Goal: Answer question/provide support

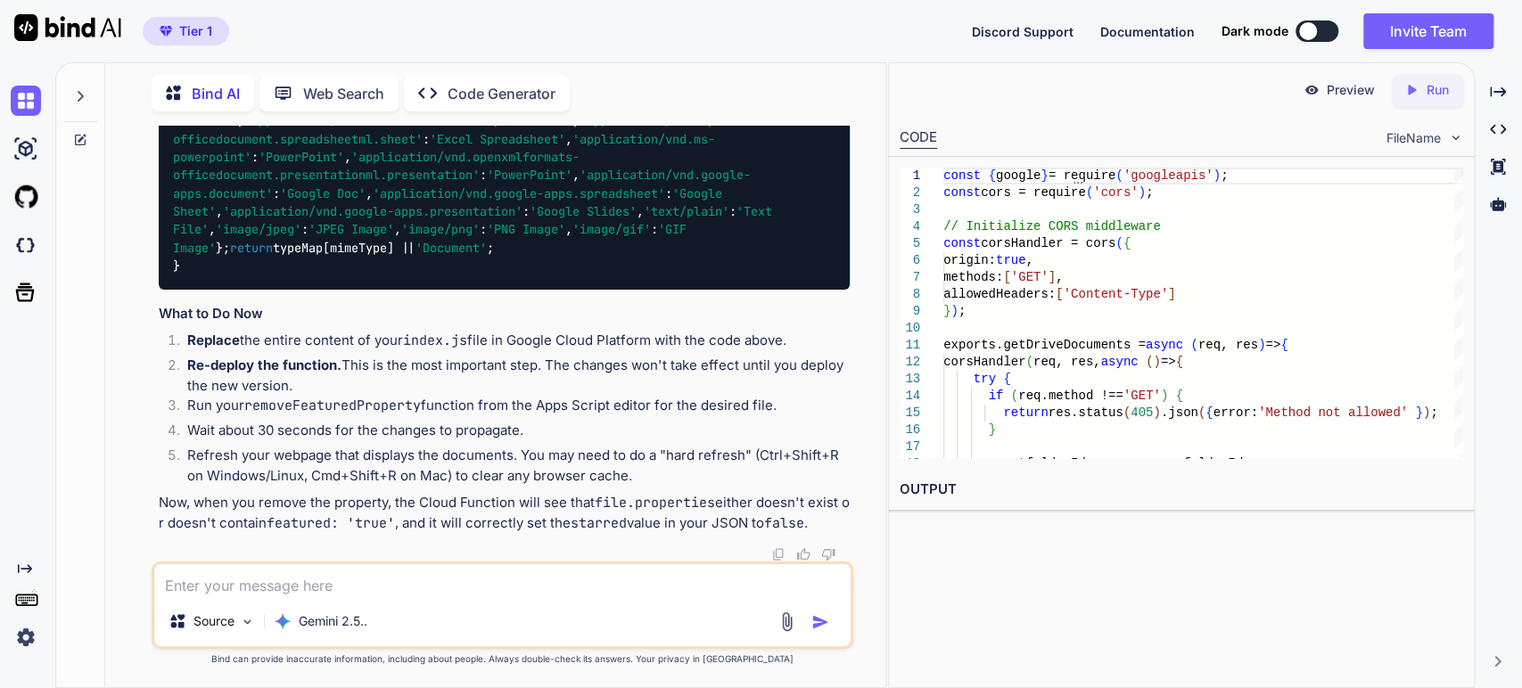
scroll to position [24233, 0]
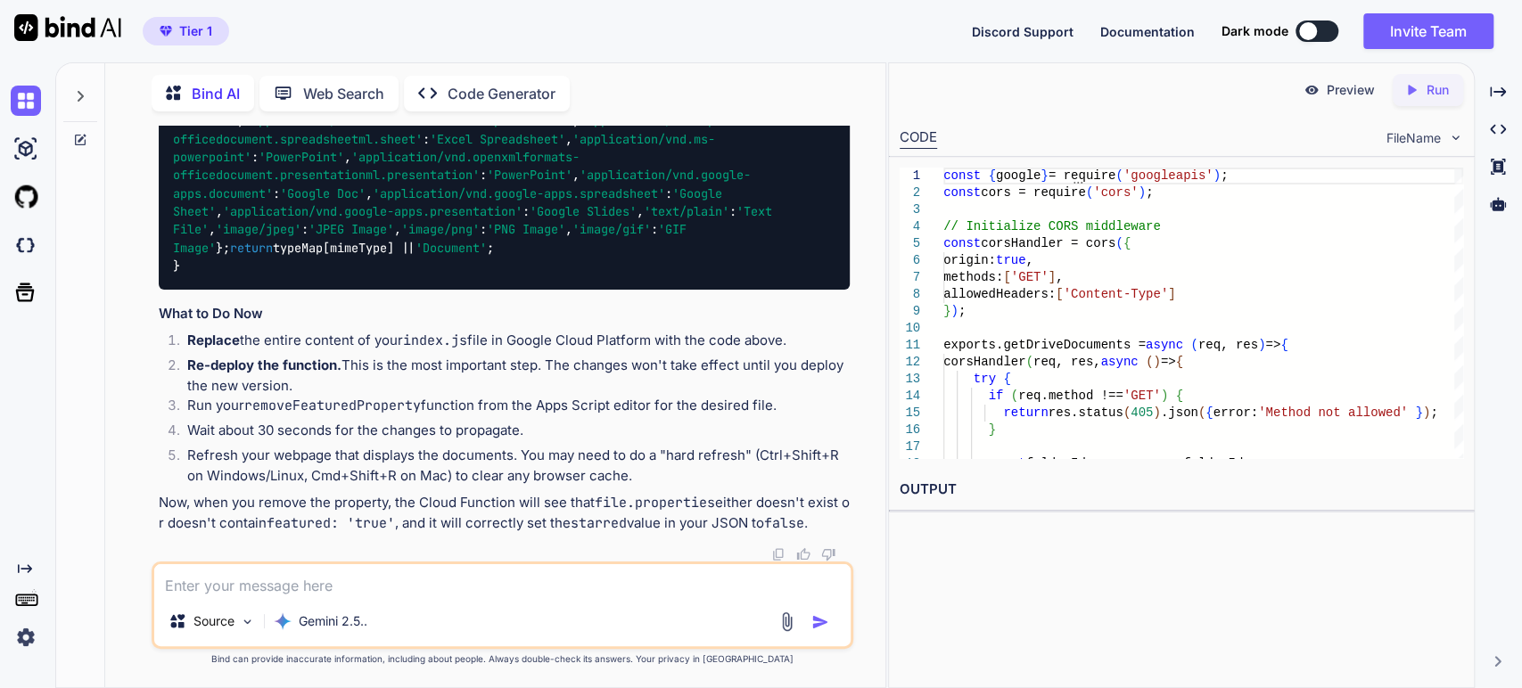
type textarea "x"
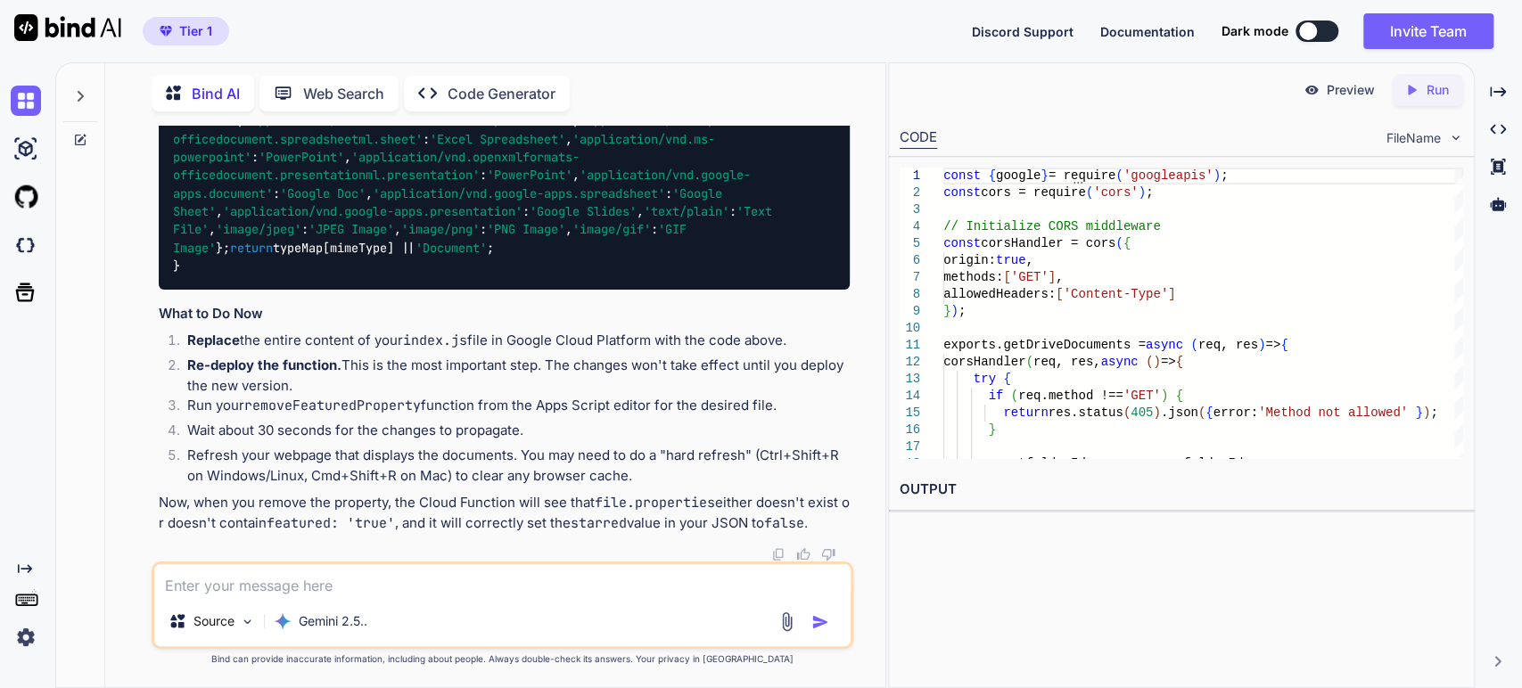
scroll to position [25718, 0]
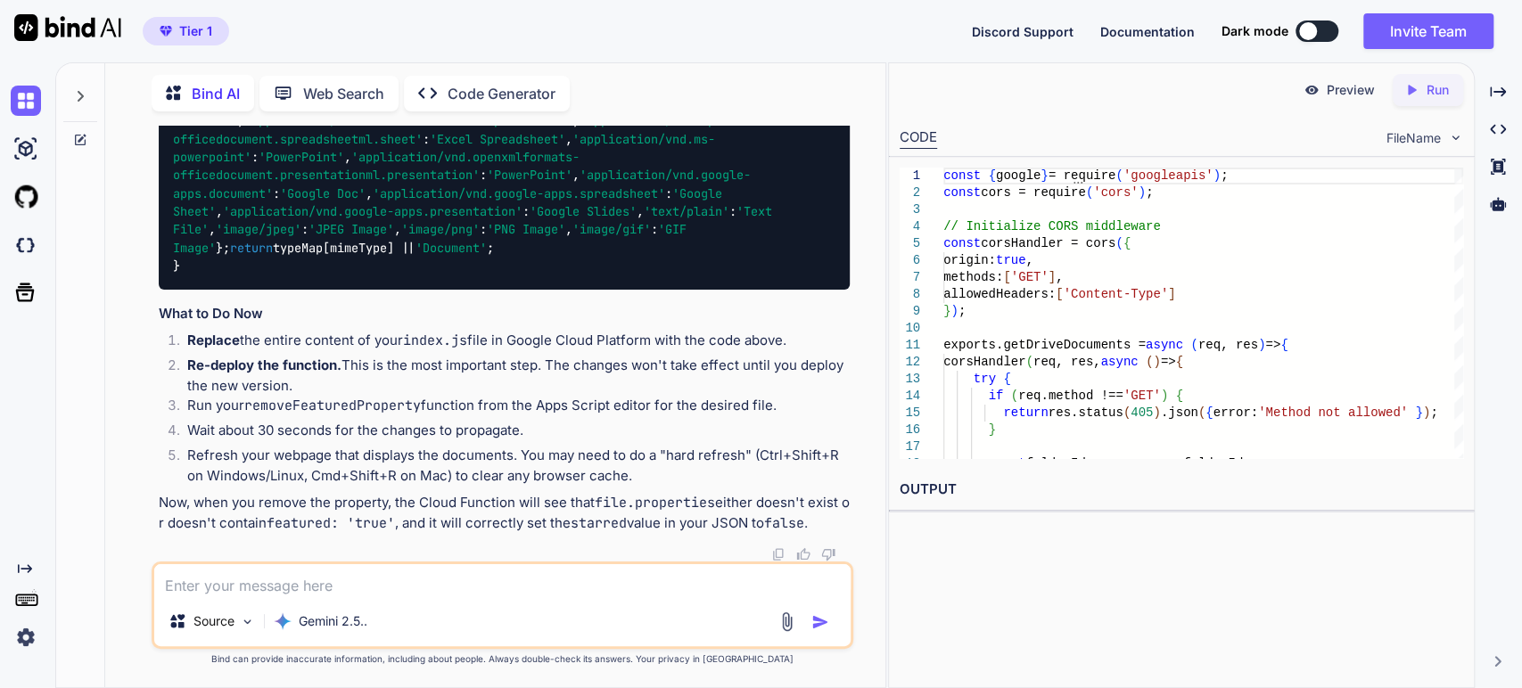
click at [279, 337] on li "Replace the entire content of your index.js file in Google Cloud Platform with …" at bounding box center [512, 343] width 678 height 25
click at [478, 353] on li "Replace the entire content of your index.js file in Google Cloud Platform with …" at bounding box center [512, 343] width 678 height 25
click at [358, 362] on li "Re-deploy the function. This is the most important step. The changes won't take…" at bounding box center [512, 376] width 678 height 40
click at [437, 369] on li "Re-deploy the function. This is the most important step. The changes won't take…" at bounding box center [512, 376] width 678 height 40
click at [575, 376] on li "Re-deploy the function. This is the most important step. The changes won't take…" at bounding box center [512, 376] width 678 height 40
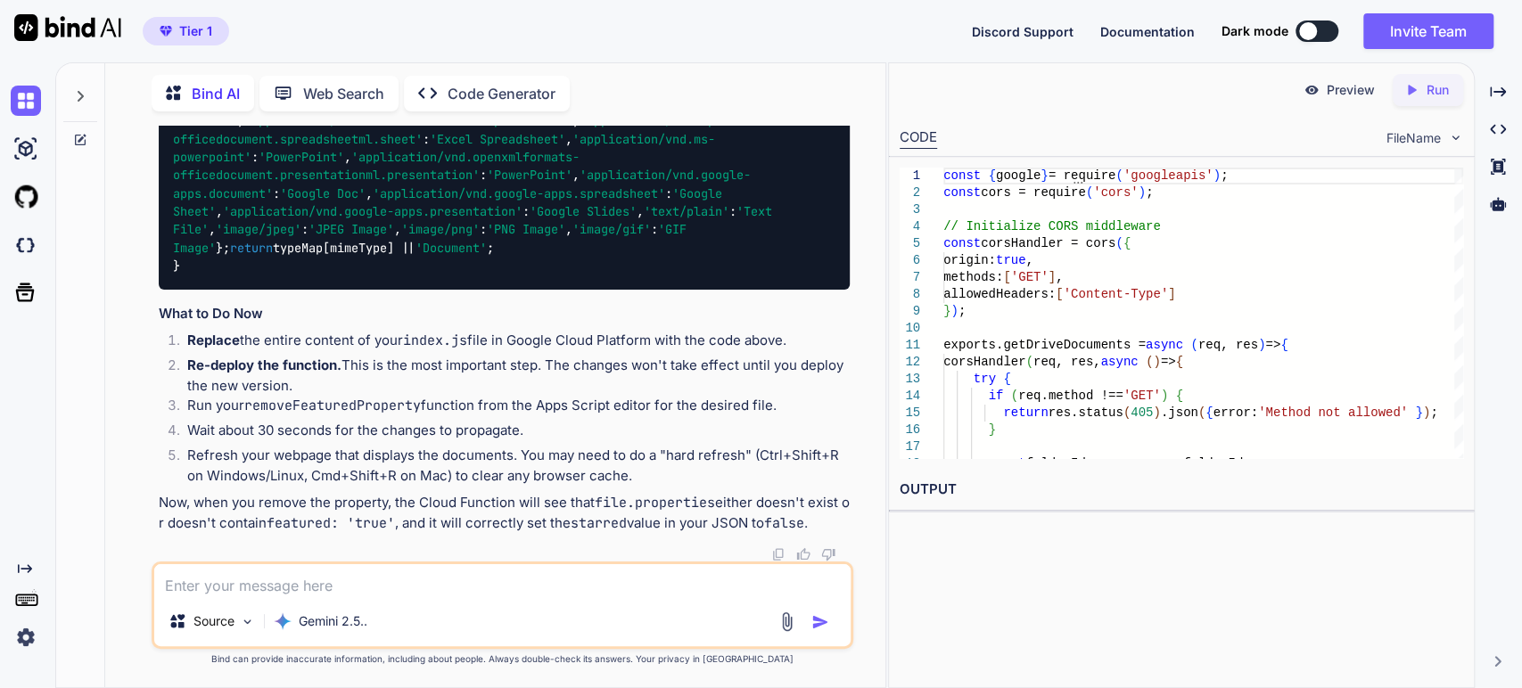
click at [372, 399] on code "removeFeaturedProperty" at bounding box center [332, 406] width 177 height 18
click at [494, 416] on li "Run your removeFeaturedProperty function from the Apps Script editor for the de…" at bounding box center [512, 408] width 678 height 25
click at [346, 425] on li "Wait about 30 seconds for the changes to propagate." at bounding box center [512, 433] width 678 height 25
click at [390, 426] on li "Wait about 30 seconds for the changes to propagate." at bounding box center [512, 433] width 678 height 25
click at [348, 458] on li "Refresh your webpage that displays the documents. You may need to do a "hard re…" at bounding box center [512, 466] width 678 height 40
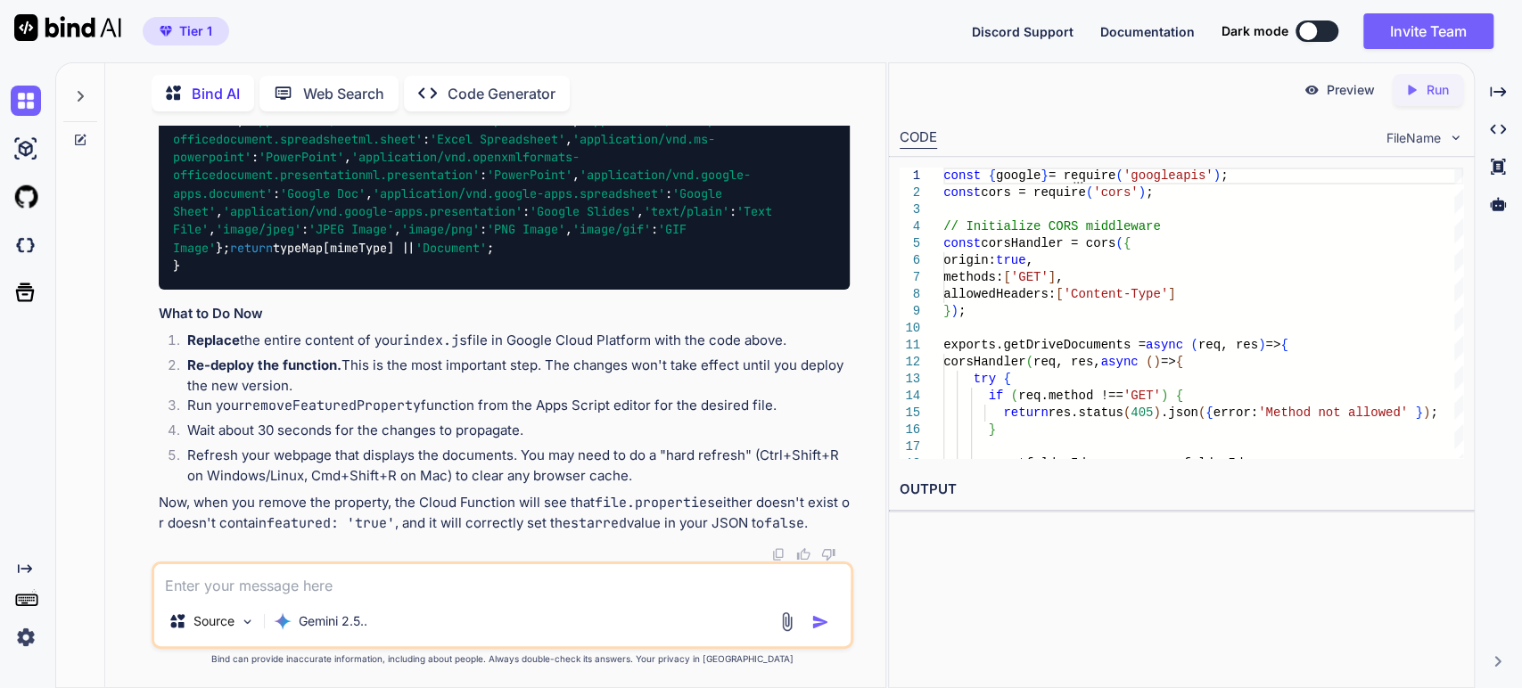
click at [491, 455] on li "Refresh your webpage that displays the documents. You may need to do a "hard re…" at bounding box center [512, 466] width 678 height 40
click at [435, 484] on li "Refresh your webpage that displays the documents. You may need to do a "hard re…" at bounding box center [512, 466] width 678 height 40
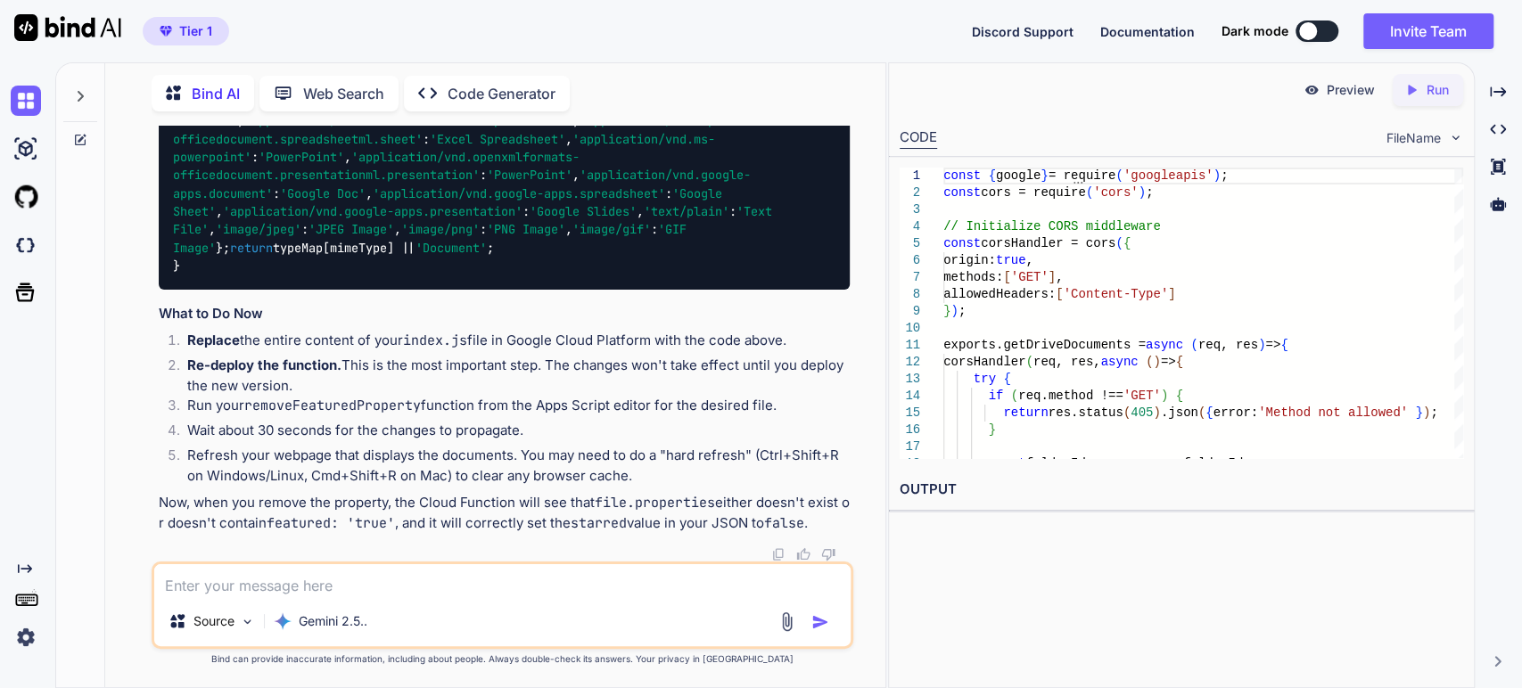
drag, startPoint x: 285, startPoint y: 262, endPoint x: 309, endPoint y: 250, distance: 27.1
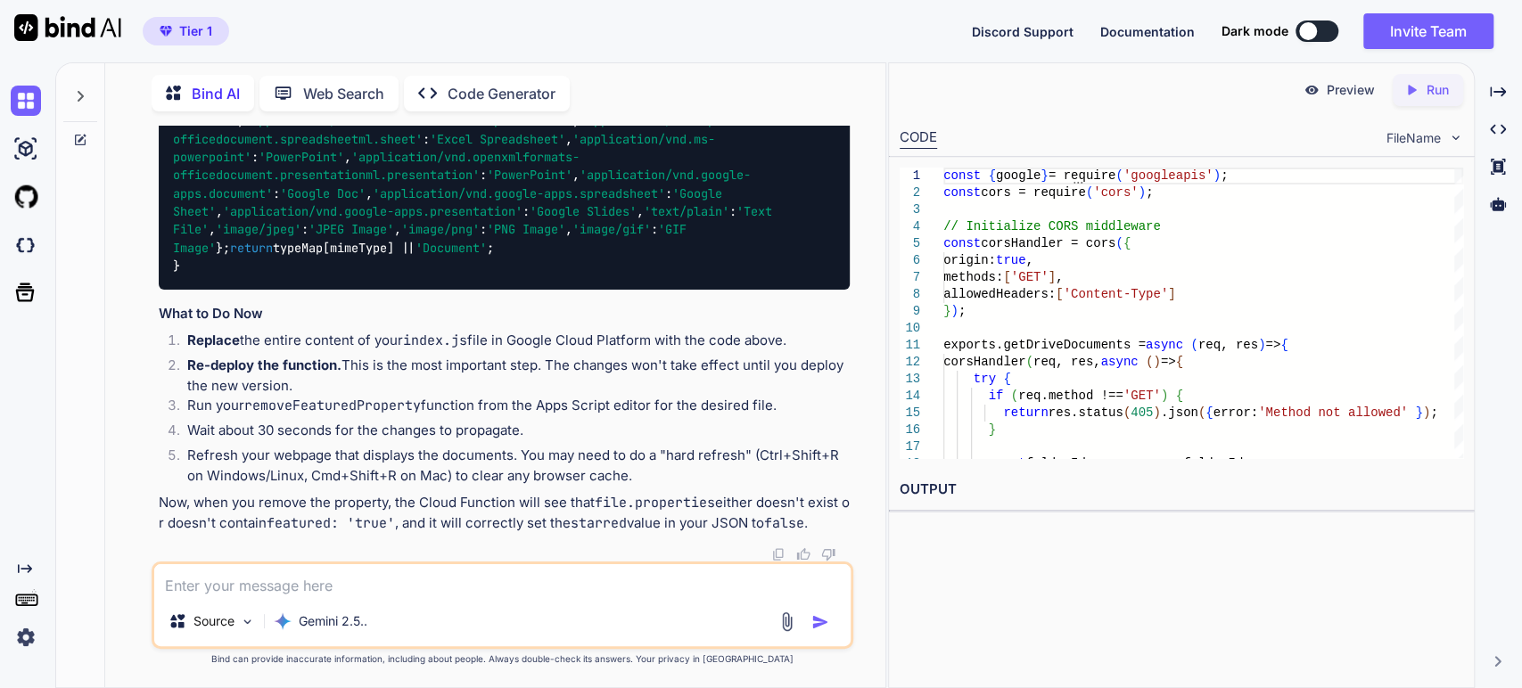
drag, startPoint x: 287, startPoint y: 323, endPoint x: 287, endPoint y: 312, distance: 10.7
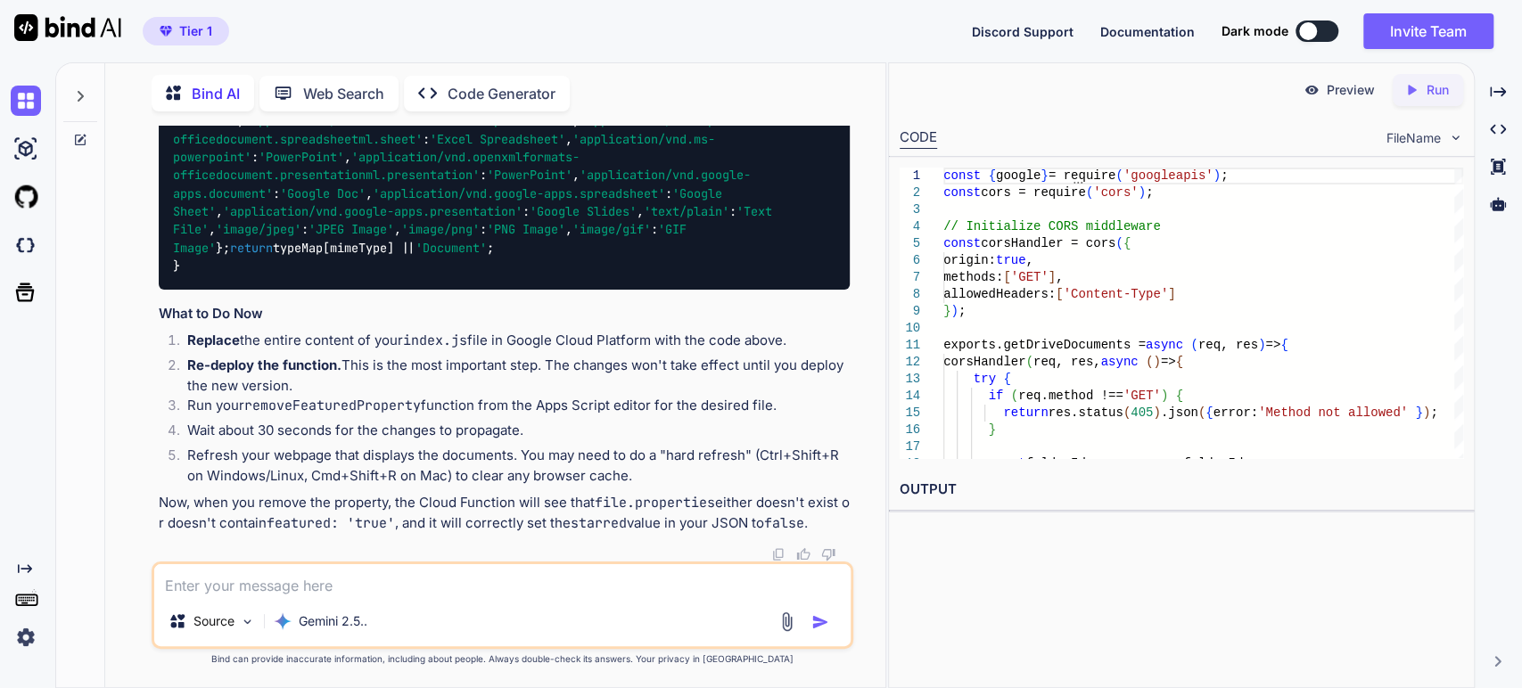
click at [236, 348] on strong "Replace" at bounding box center [213, 340] width 53 height 17
click at [583, 346] on li "Replace the entire content of your index.js file in Google Cloud Platform with …" at bounding box center [512, 343] width 678 height 25
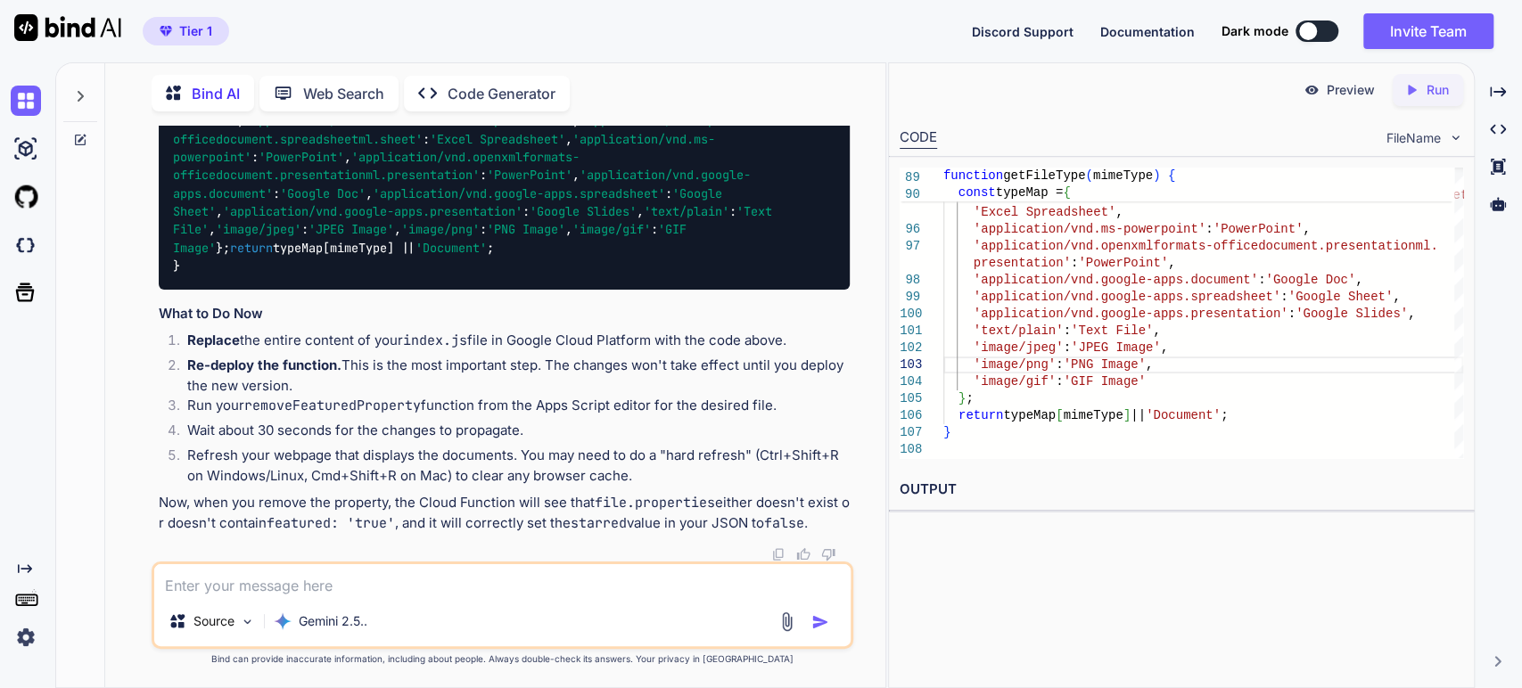
scroll to position [26751, 0]
click at [316, 348] on li "Replace the entire content of your index.js file in Google Cloud Platform with …" at bounding box center [512, 343] width 678 height 25
click at [416, 339] on code "index.js" at bounding box center [435, 341] width 64 height 18
click at [212, 574] on textarea at bounding box center [502, 580] width 697 height 32
click at [404, 589] on textarea "Well, I applied the updated index.js, re-ran the" at bounding box center [502, 580] width 697 height 32
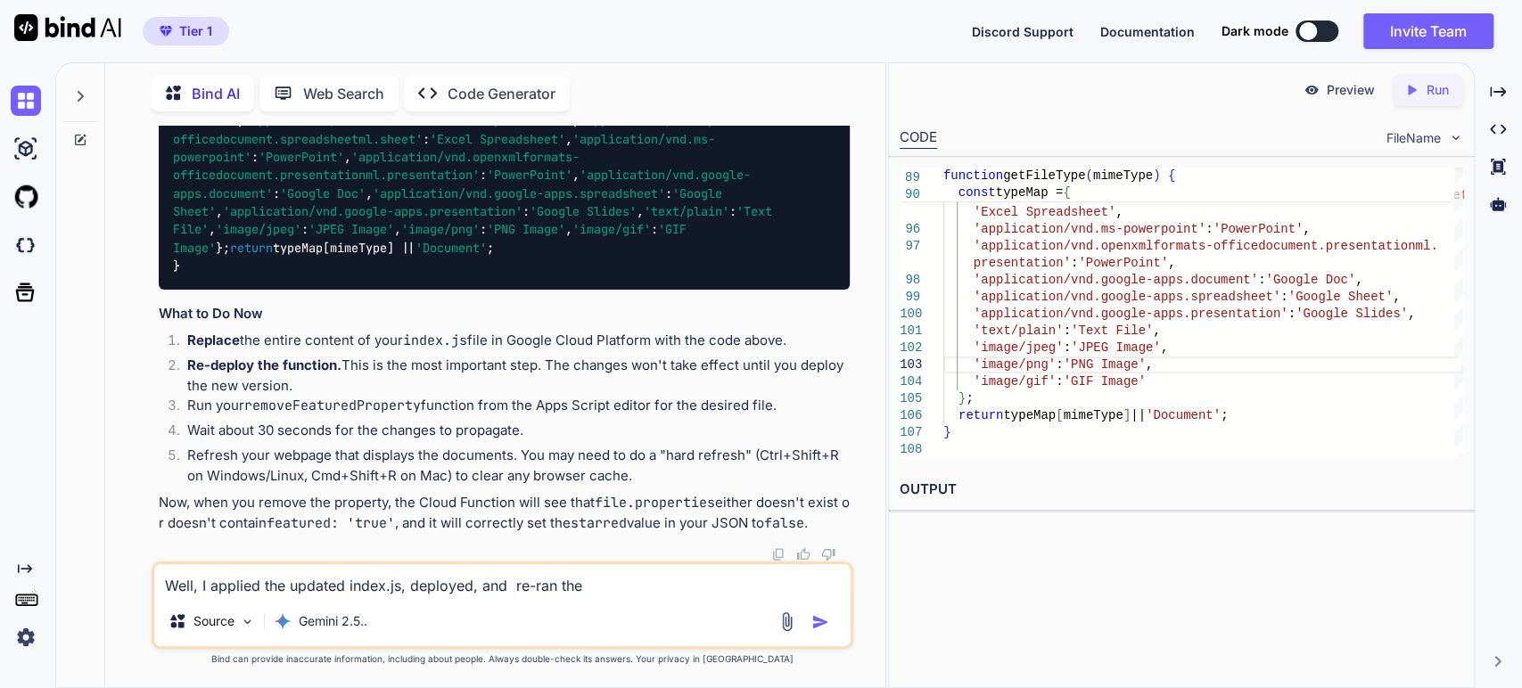
scroll to position [23976, 0]
copy p "removeFeaturedProperty"
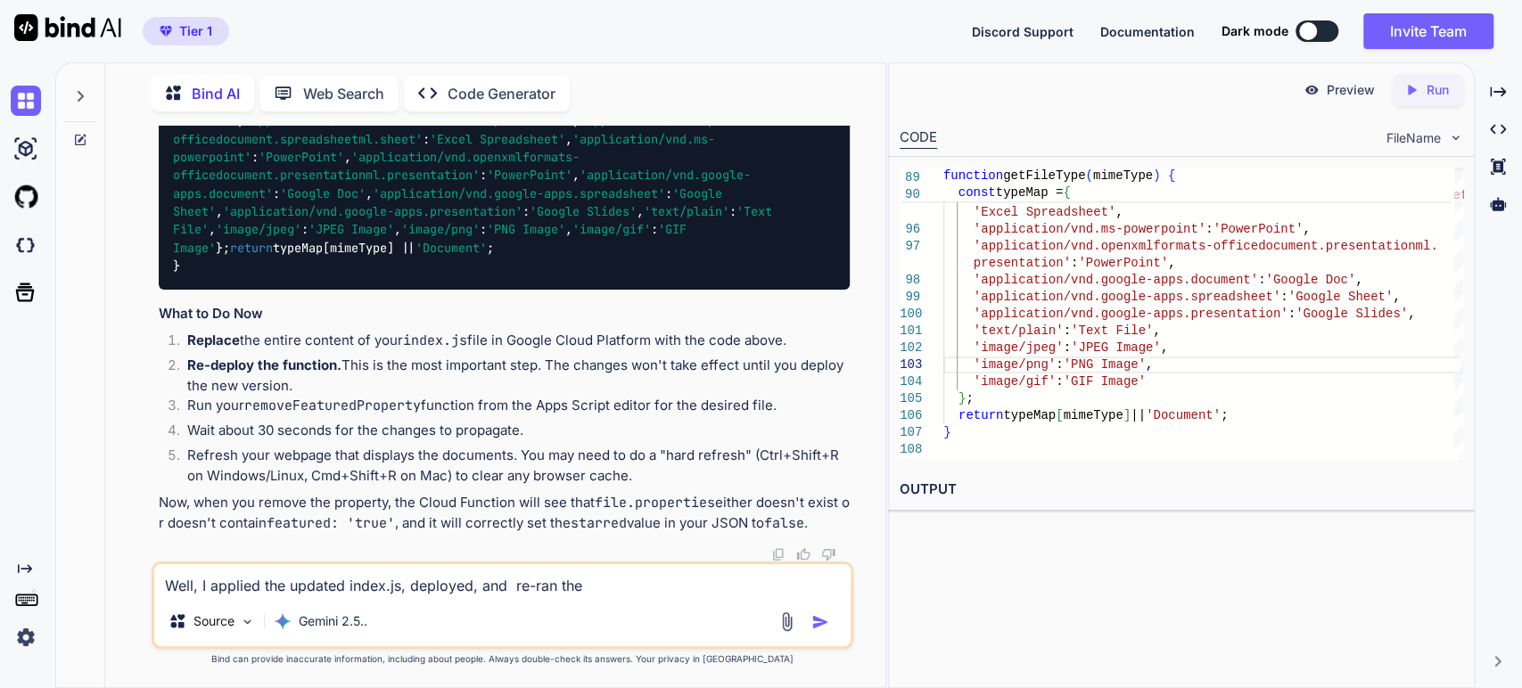
click at [606, 580] on textarea "Well, I applied the updated index.js, deployed, and re-ran the" at bounding box center [502, 580] width 697 height 32
paste textarea "removeFeaturedProperty"
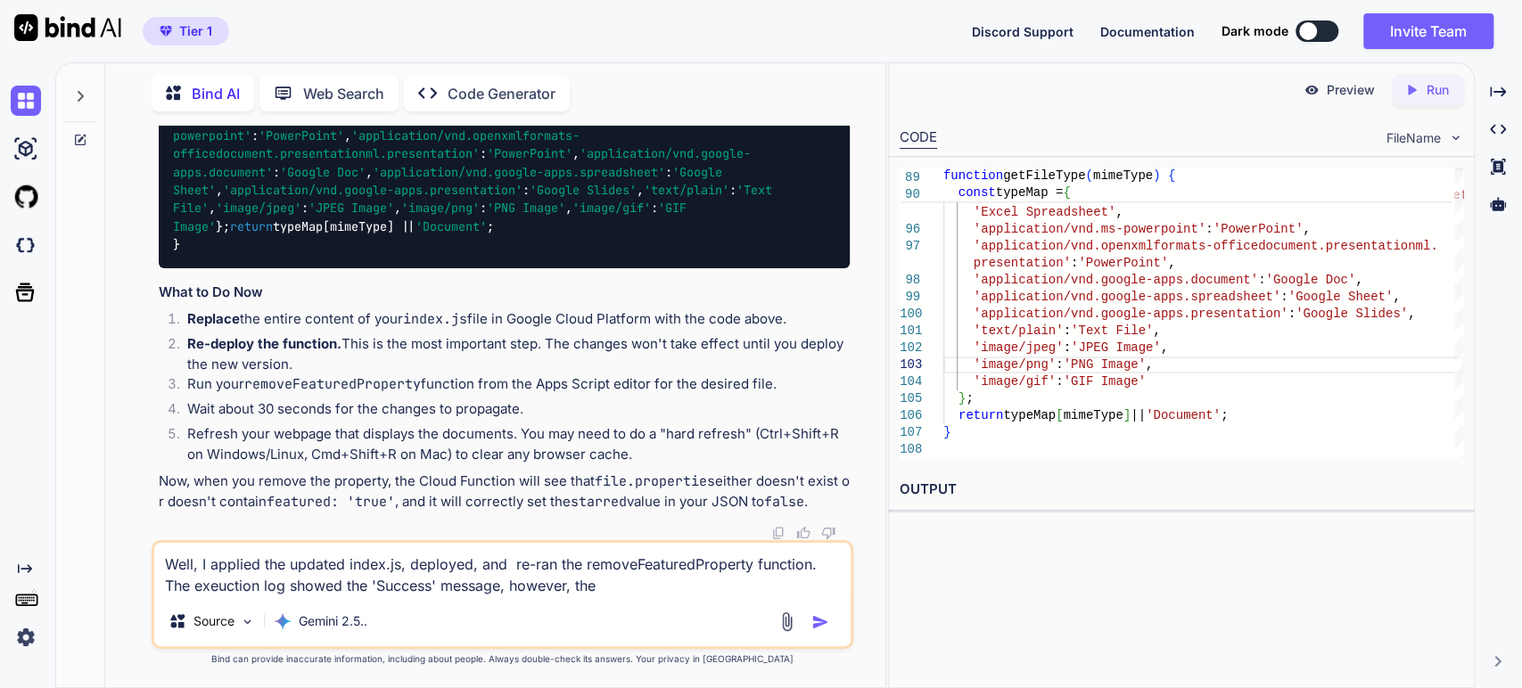
scroll to position [26772, 0]
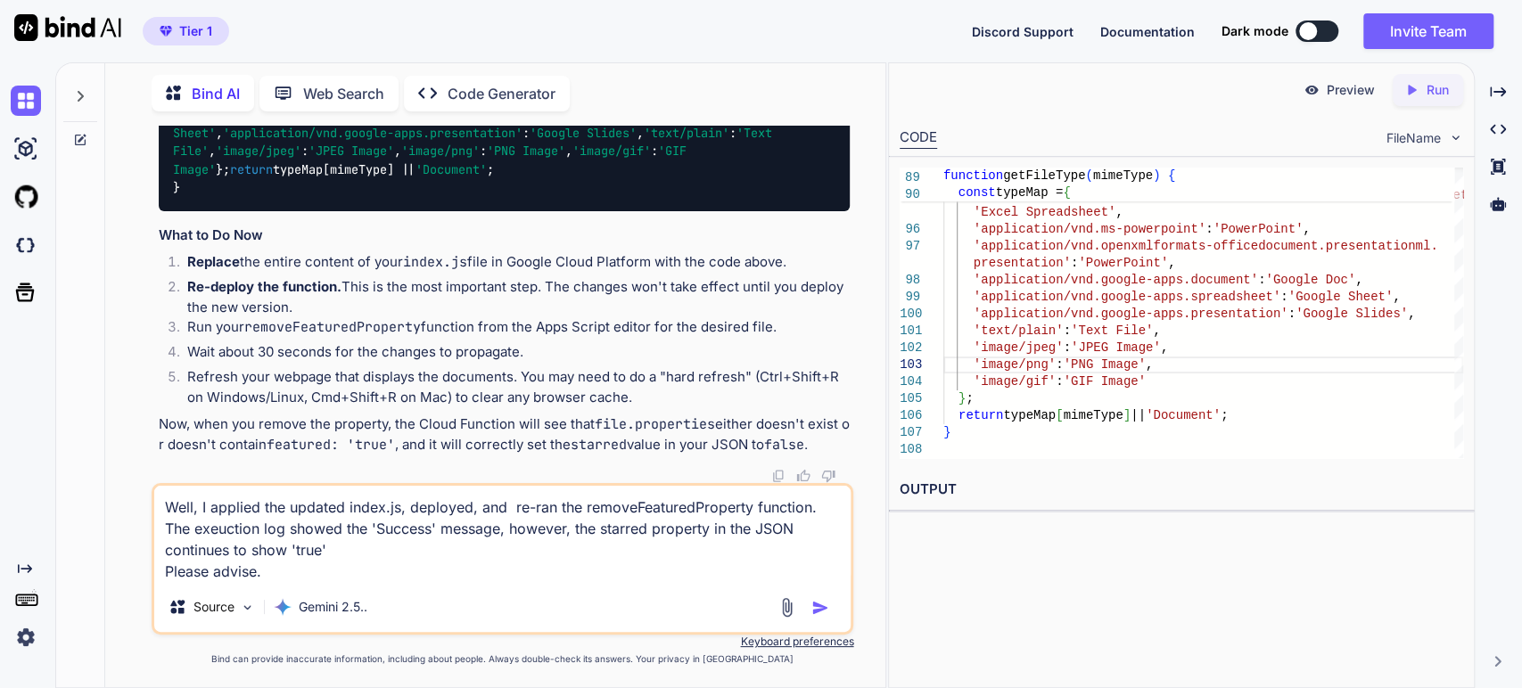
type textarea "Well, I applied the updated index.js, deployed, and re-ran the removeFeaturedPr…"
click at [819, 604] on img "button" at bounding box center [820, 608] width 18 height 18
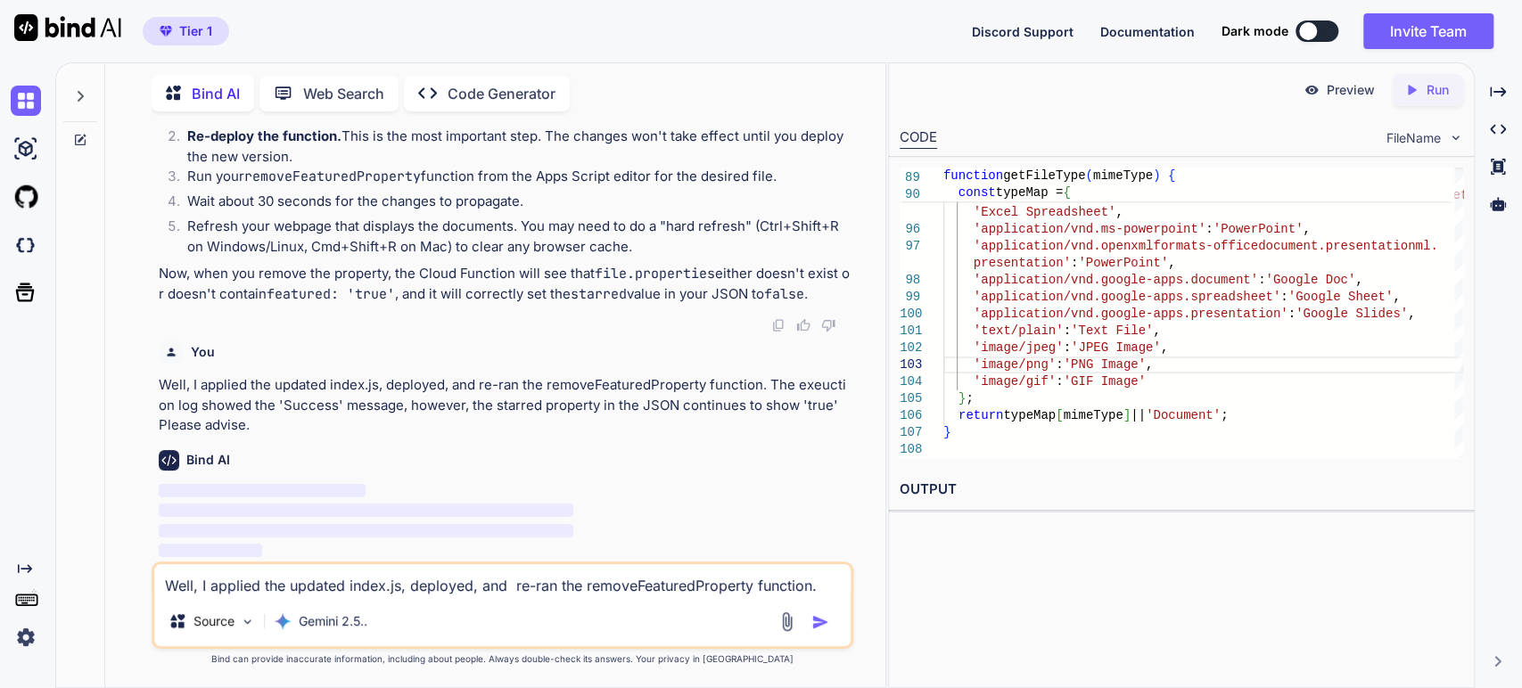
scroll to position [26979, 0]
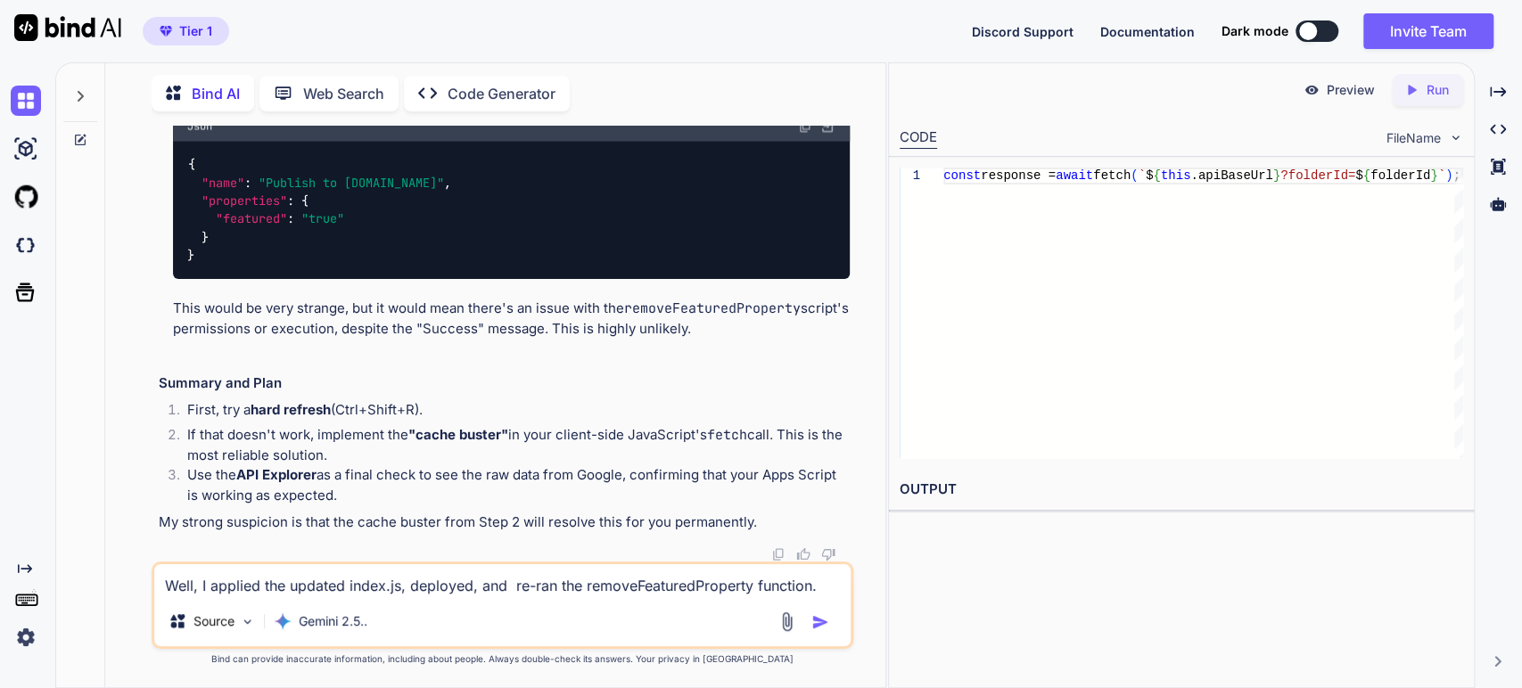
scroll to position [27573, 0]
drag, startPoint x: 259, startPoint y: 446, endPoint x: 344, endPoint y: 455, distance: 85.2
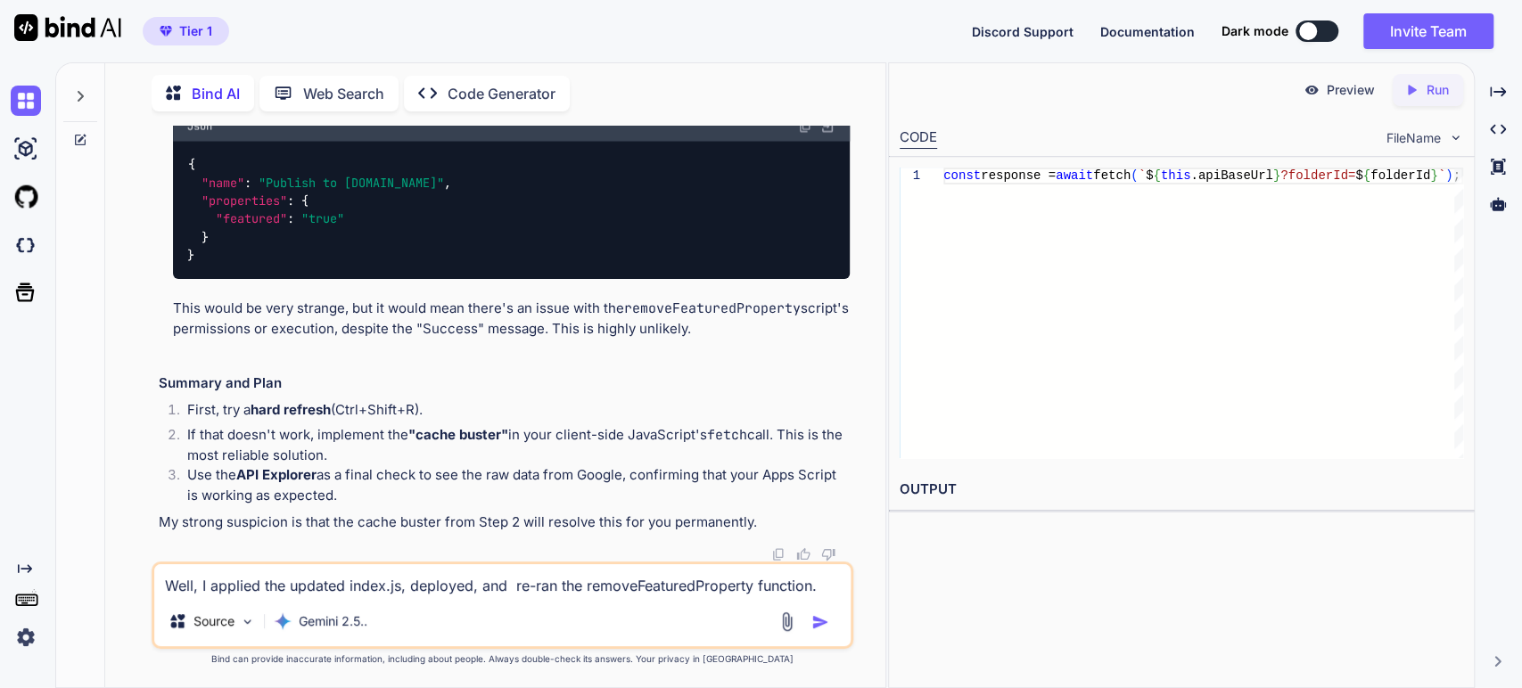
click at [440, 31] on p "This means the properties object is gone. The removeFeaturedProperty script wor…" at bounding box center [512, 11] width 678 height 40
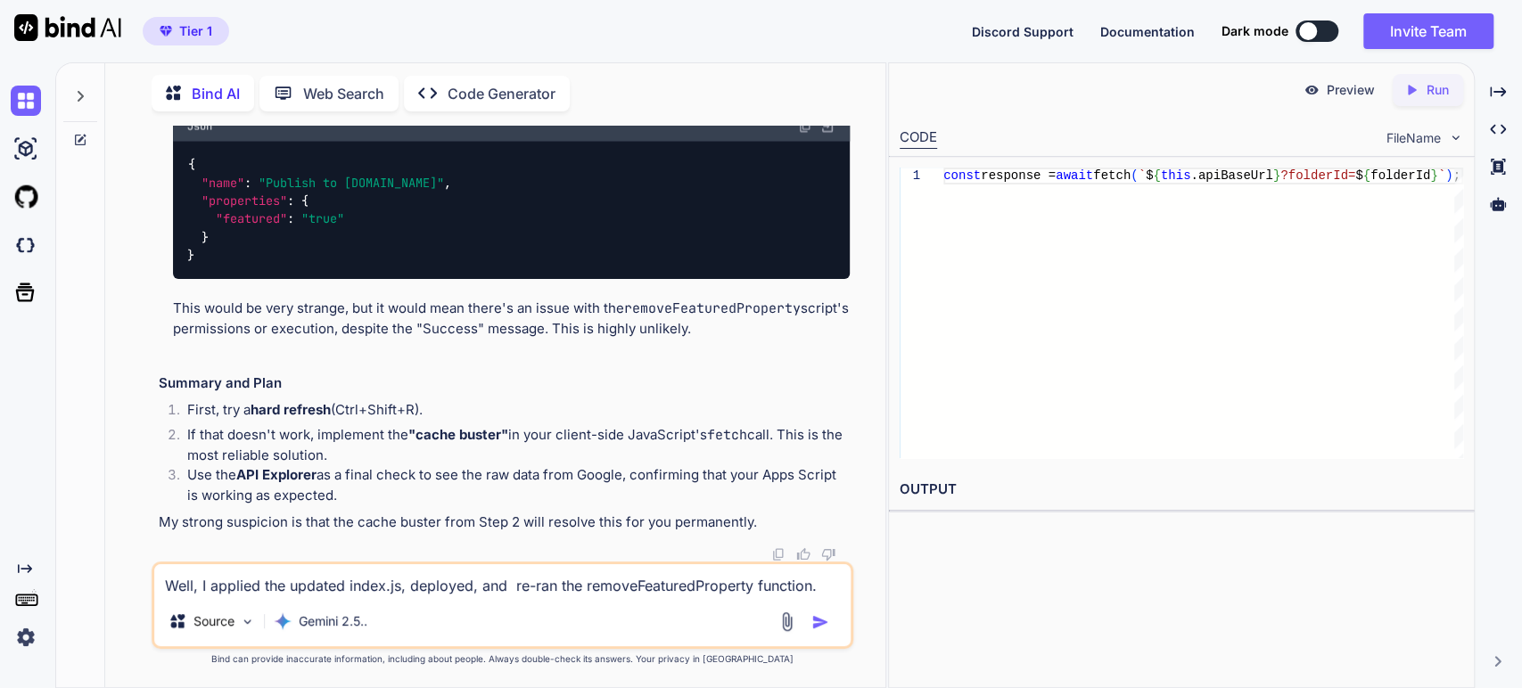
click at [482, 31] on p "This means the properties object is gone. The removeFeaturedProperty script wor…" at bounding box center [512, 11] width 678 height 40
drag, startPoint x: 356, startPoint y: 362, endPoint x: 375, endPoint y: 361, distance: 19.6
click at [356, 31] on p "This means the properties object is gone. The removeFeaturedProperty script wor…" at bounding box center [512, 11] width 678 height 40
click at [292, 359] on li "If you still see this: Json { "name" : "Publish to [DOMAIN_NAME]" , "properties…" at bounding box center [512, 205] width 678 height 309
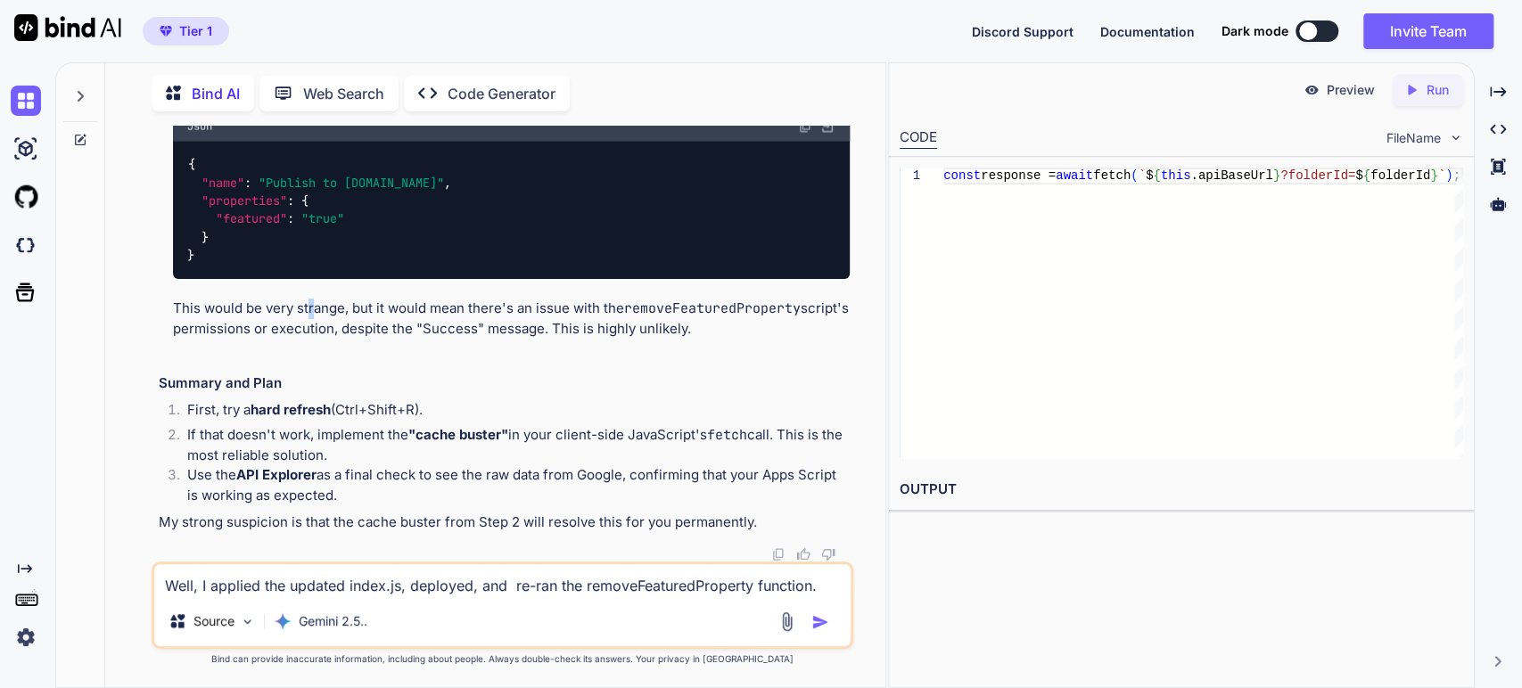
click at [311, 339] on p "This would be very strange, but it would mean there's an issue with the removeF…" at bounding box center [512, 319] width 678 height 40
click at [396, 339] on p "This would be very strange, but it would mean there's an issue with the removeF…" at bounding box center [512, 319] width 678 height 40
click at [454, 339] on p "This would be very strange, but it would mean there's an issue with the removeF…" at bounding box center [512, 319] width 678 height 40
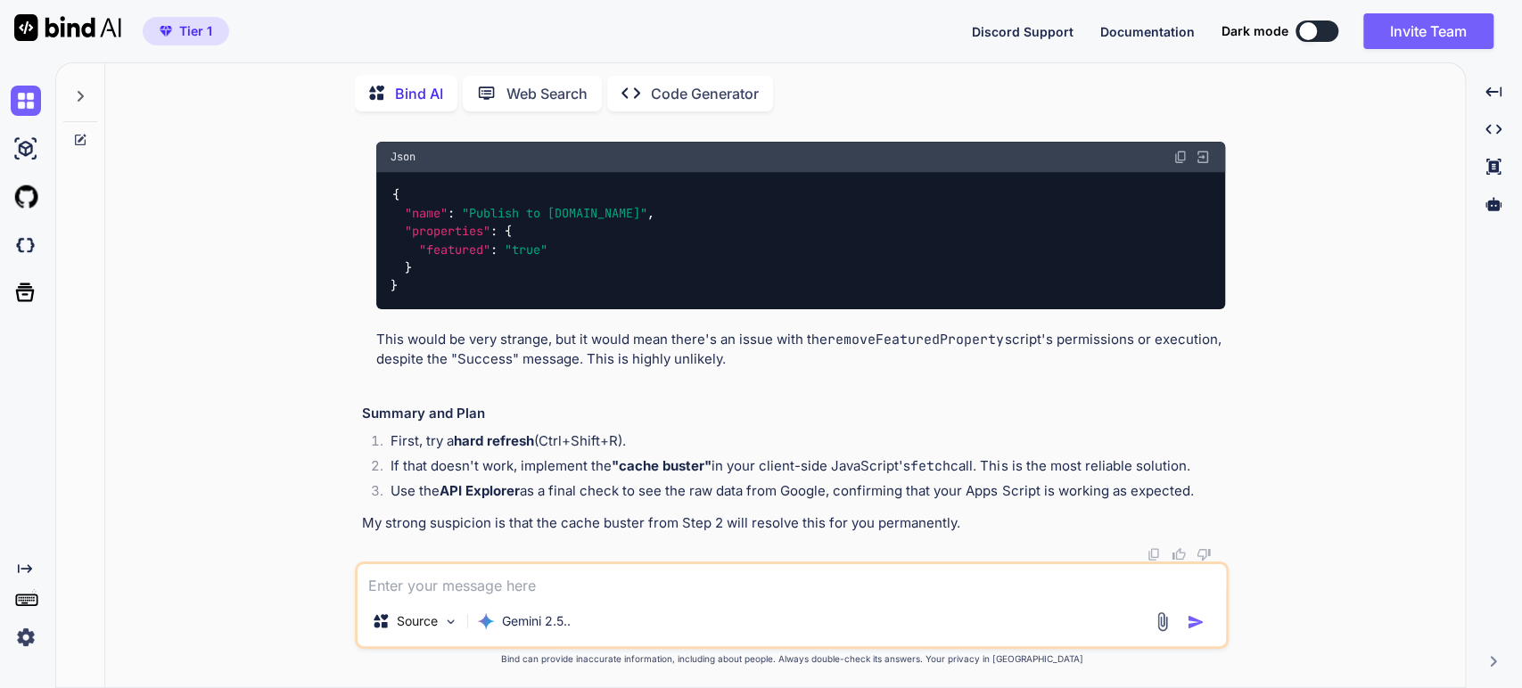
scroll to position [11305, 0]
type textarea "x"
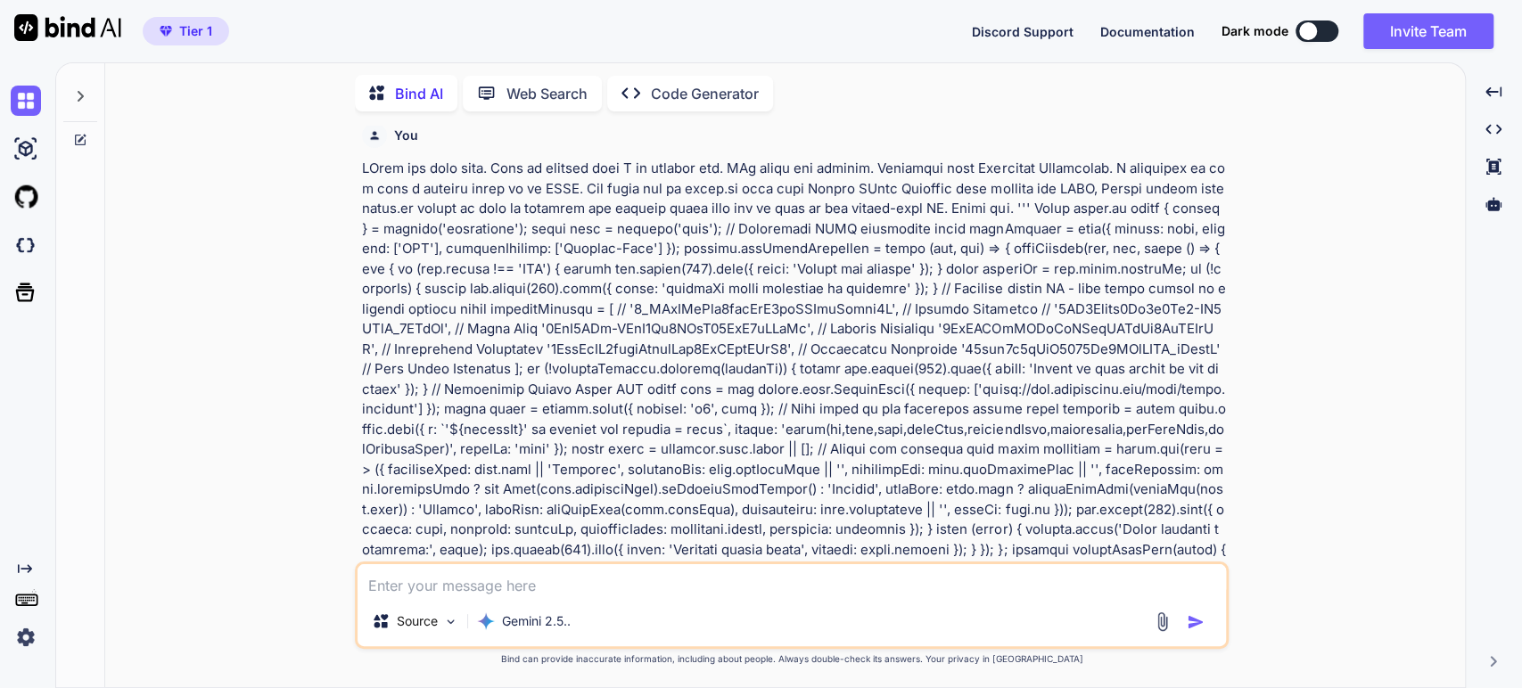
scroll to position [0, 0]
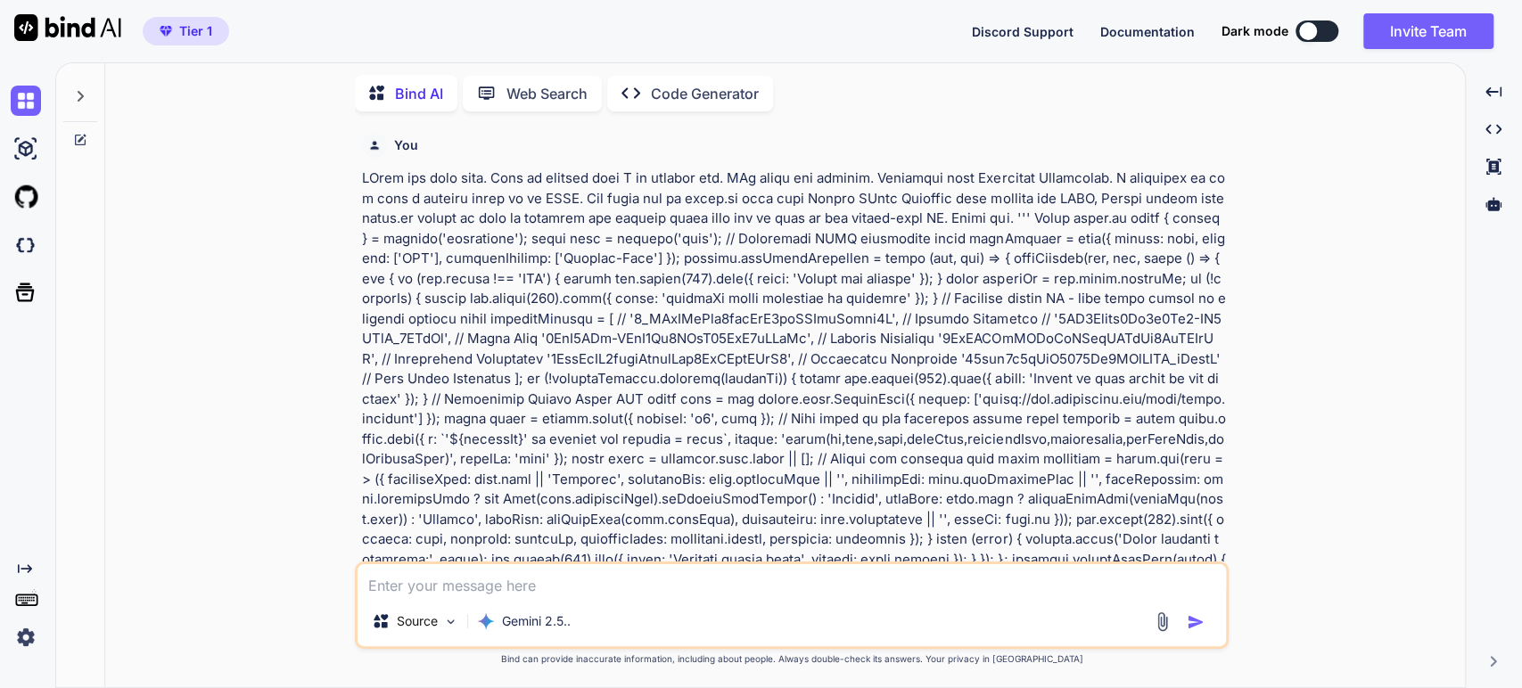
click at [580, 199] on p at bounding box center [793, 450] width 863 height 562
click at [554, 210] on p at bounding box center [793, 450] width 863 height 562
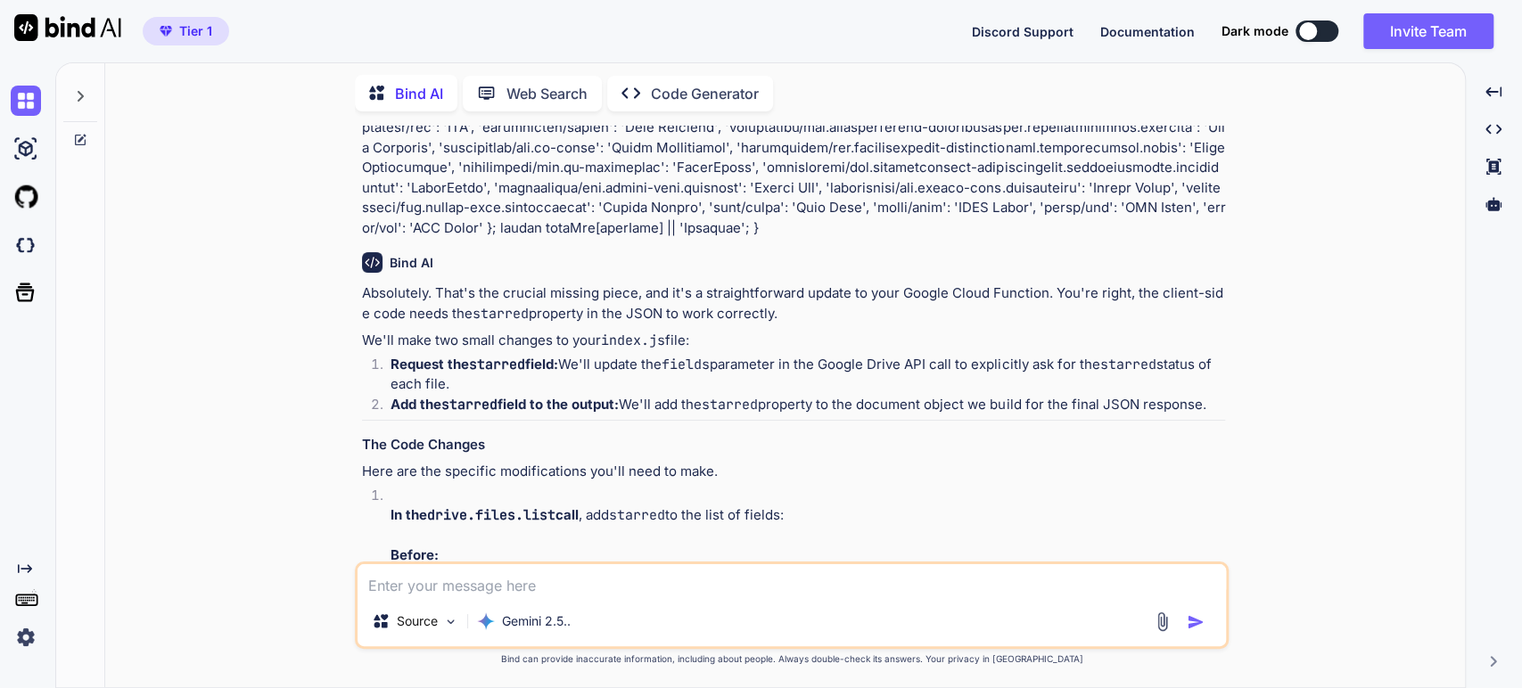
scroll to position [495, 0]
click at [766, 260] on div "Bind AI" at bounding box center [793, 260] width 863 height 21
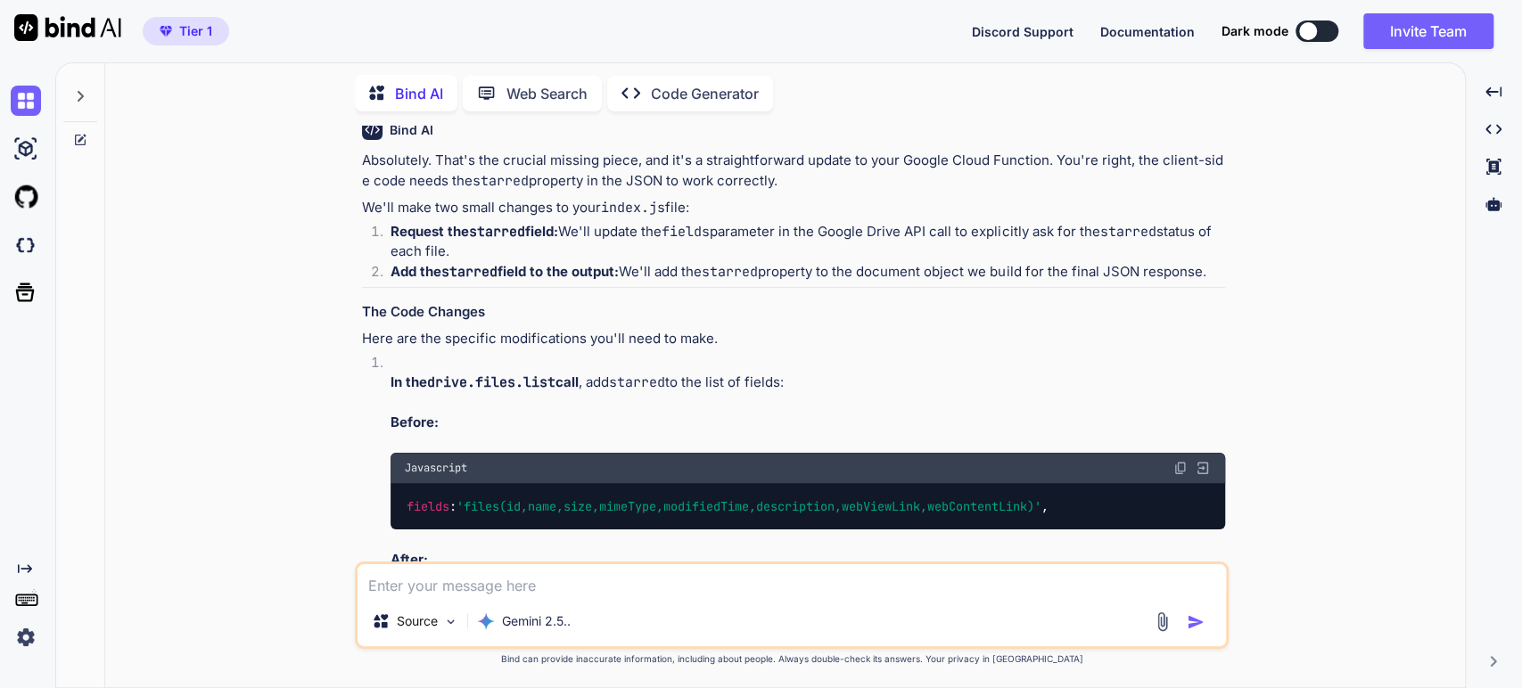
scroll to position [594, 0]
